Goal: Task Accomplishment & Management: Complete application form

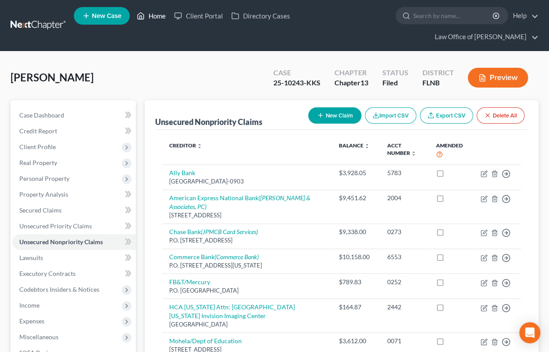
click at [158, 14] on link "Home" at bounding box center [150, 16] width 37 height 16
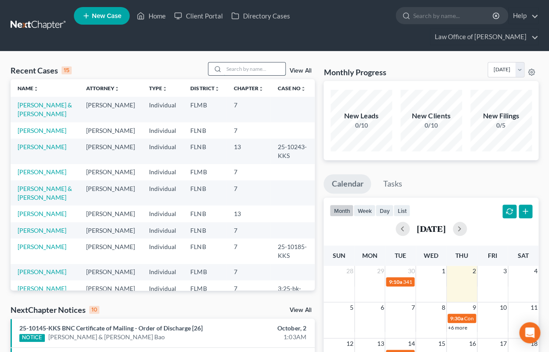
click at [245, 67] on input "search" at bounding box center [255, 68] width 62 height 13
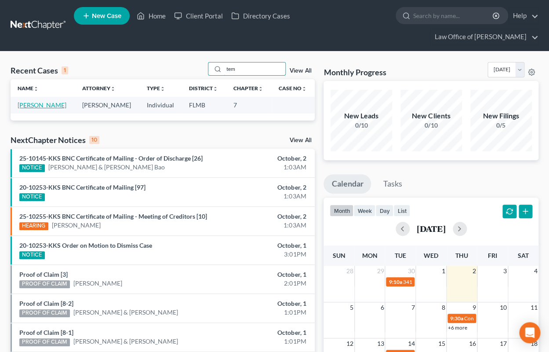
type input "tem"
click at [38, 105] on link "[PERSON_NAME]" at bounding box center [42, 104] width 49 height 7
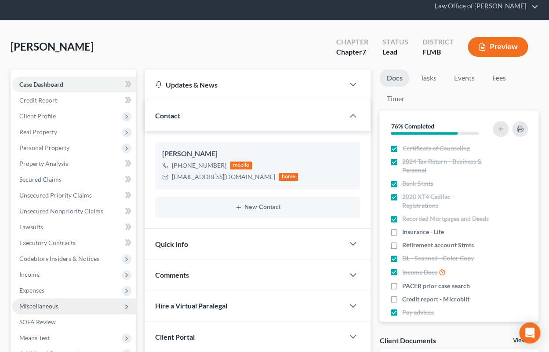
scroll to position [48, 0]
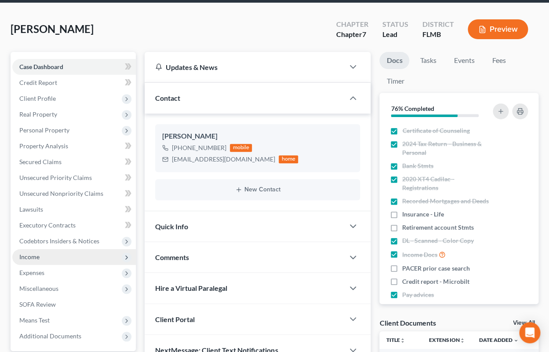
click at [24, 258] on span "Income" at bounding box center [29, 256] width 20 height 7
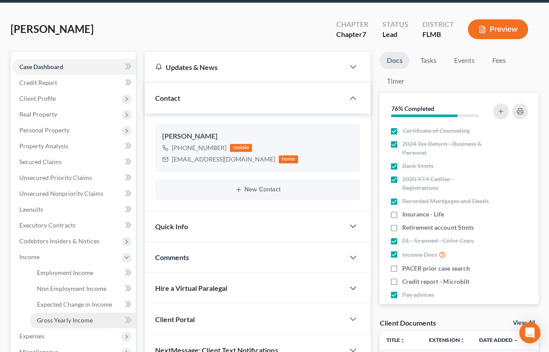
click at [54, 320] on span "Gross Yearly Income" at bounding box center [65, 319] width 56 height 7
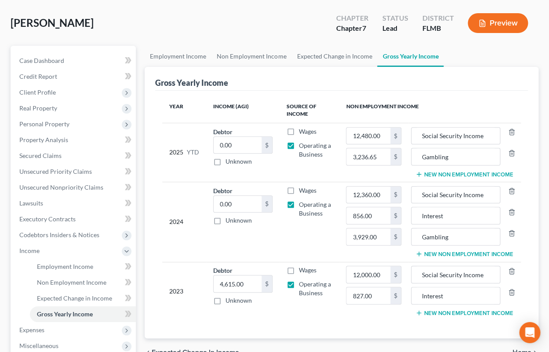
scroll to position [97, 0]
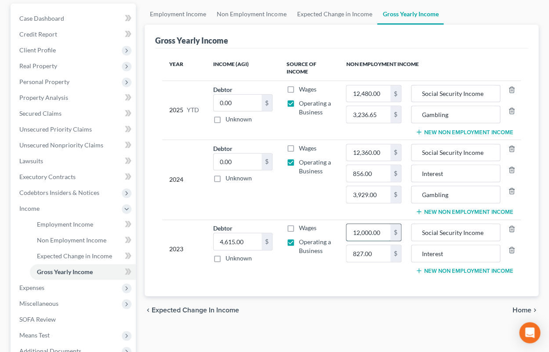
drag, startPoint x: 384, startPoint y: 232, endPoint x: 379, endPoint y: 228, distance: 5.9
click at [379, 228] on input "12,000.00" at bounding box center [369, 232] width 44 height 17
type input "13,978.00"
click at [380, 156] on input "12,360.00" at bounding box center [369, 152] width 44 height 17
type input "14,432.40"
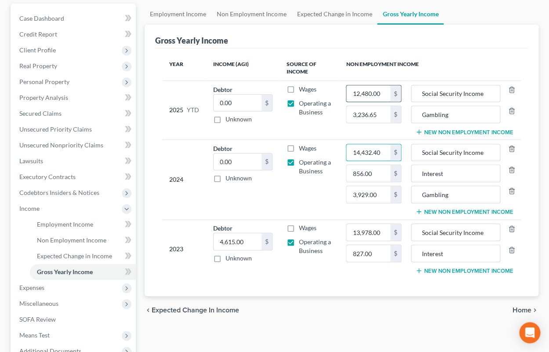
click at [385, 93] on input "12,480.00" at bounding box center [369, 93] width 44 height 17
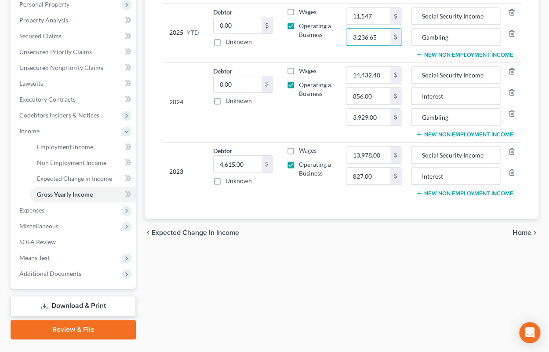
scroll to position [194, 0]
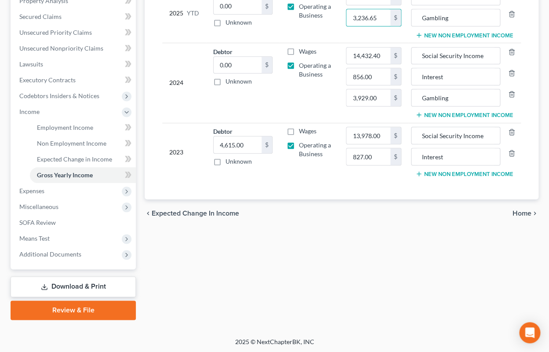
click at [523, 215] on span "Home" at bounding box center [522, 213] width 19 height 7
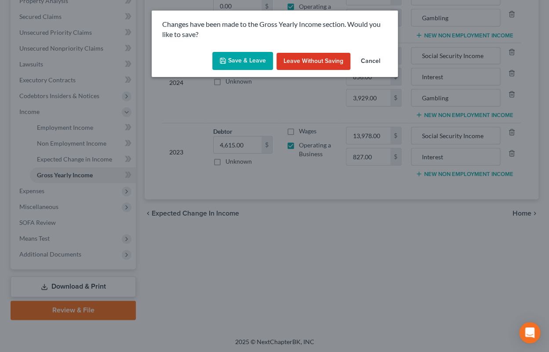
click at [252, 64] on button "Save & Leave" at bounding box center [242, 61] width 61 height 18
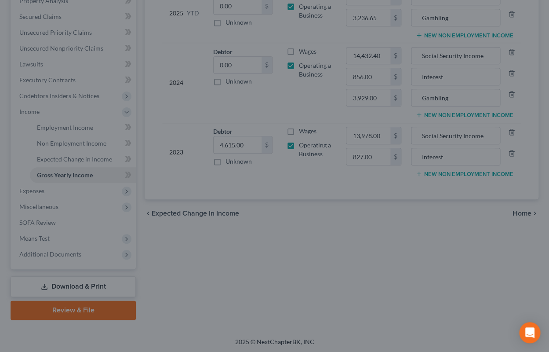
type input "11,547.00"
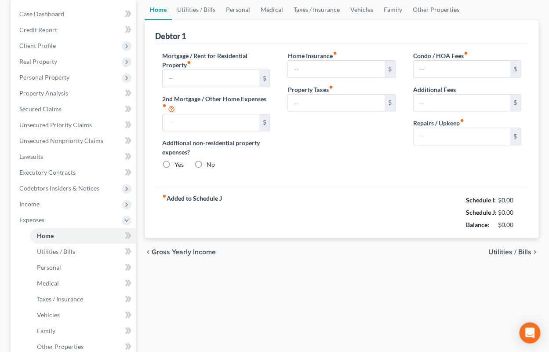
type input "723.07"
type input "0.00"
radio input "true"
type input "0.00"
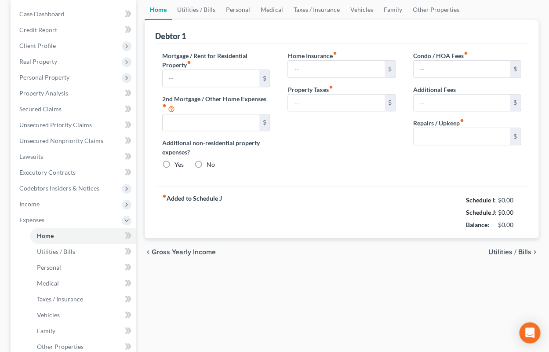
type input "0.00"
type input "75.00"
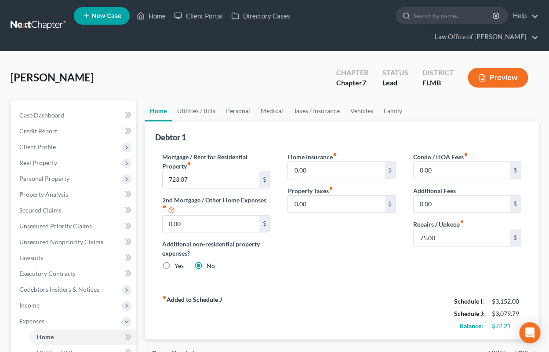
scroll to position [194, 0]
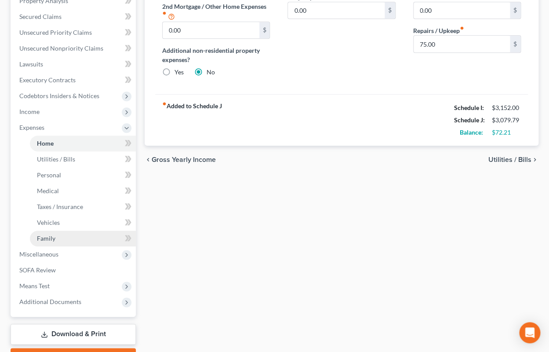
click at [48, 235] on span "Family" at bounding box center [46, 237] width 18 height 7
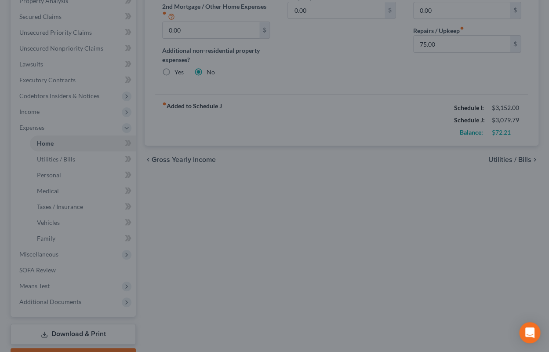
drag, startPoint x: 185, startPoint y: 232, endPoint x: 181, endPoint y: 227, distance: 6.3
click at [185, 228] on div at bounding box center [274, 176] width 549 height 352
